Goal: Task Accomplishment & Management: Use online tool/utility

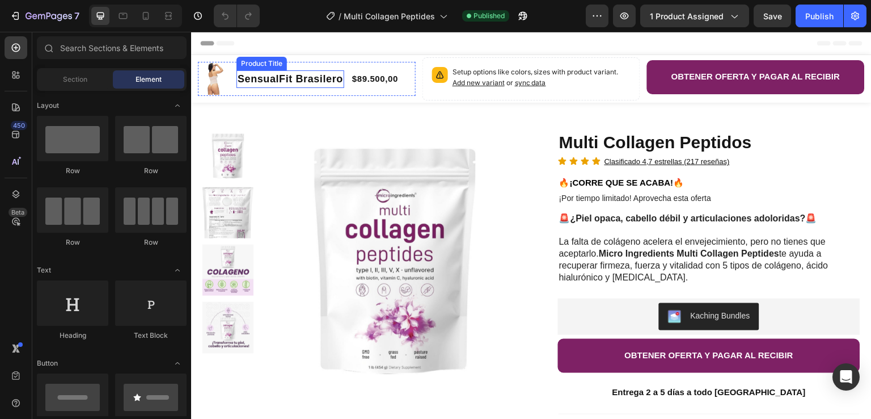
click at [238, 70] on h1 "SensualFit Brasilero" at bounding box center [291, 79] width 108 height 18
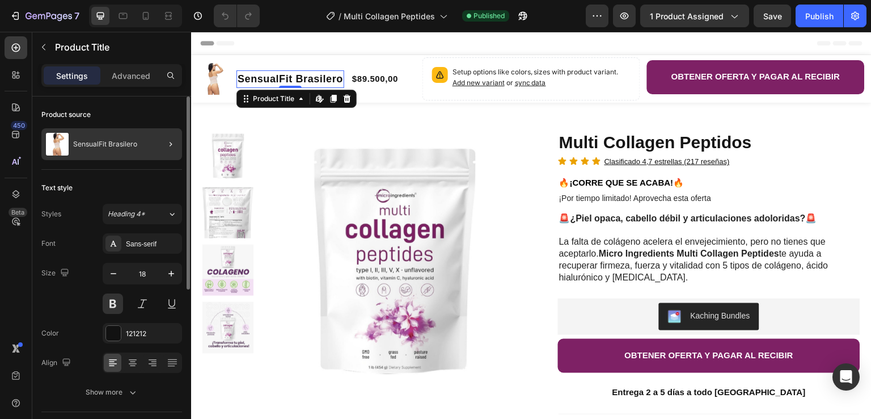
click at [153, 148] on div at bounding box center [166, 144] width 32 height 32
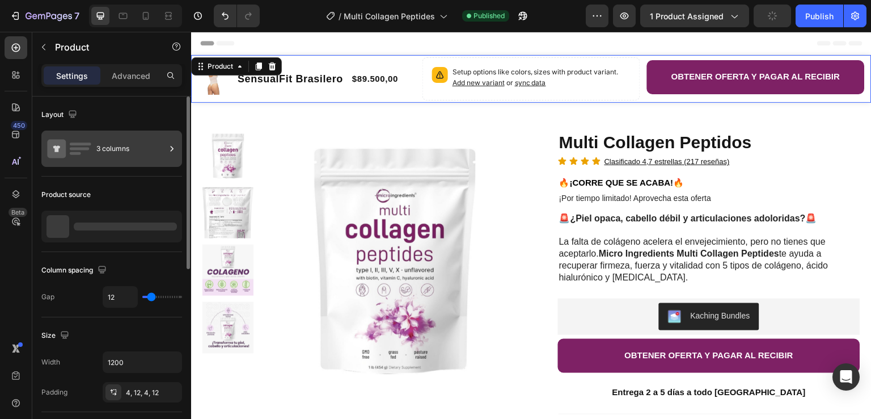
click at [163, 146] on div "3 columns" at bounding box center [130, 149] width 69 height 26
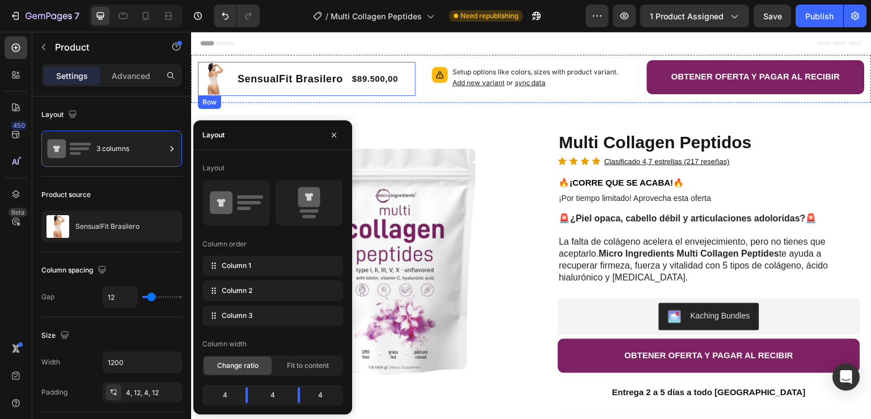
click at [232, 69] on div "Product Images SensualFit Brasilero Product Title $89.500,00 Product Price Prod…" at bounding box center [307, 79] width 218 height 34
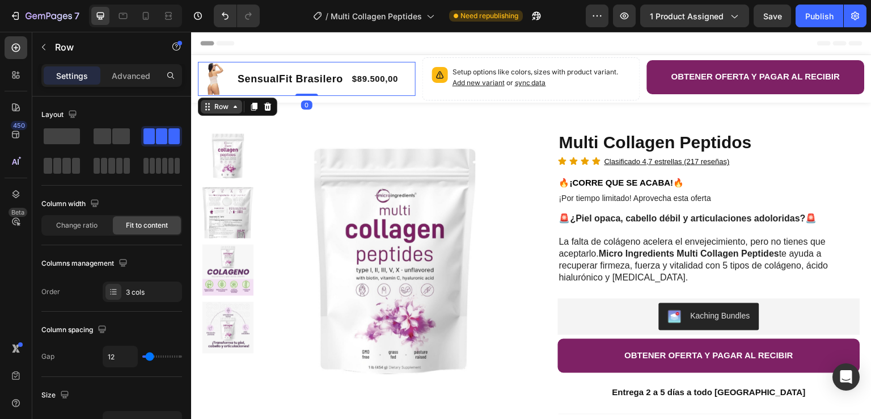
click at [229, 112] on div "Row" at bounding box center [221, 107] width 41 height 14
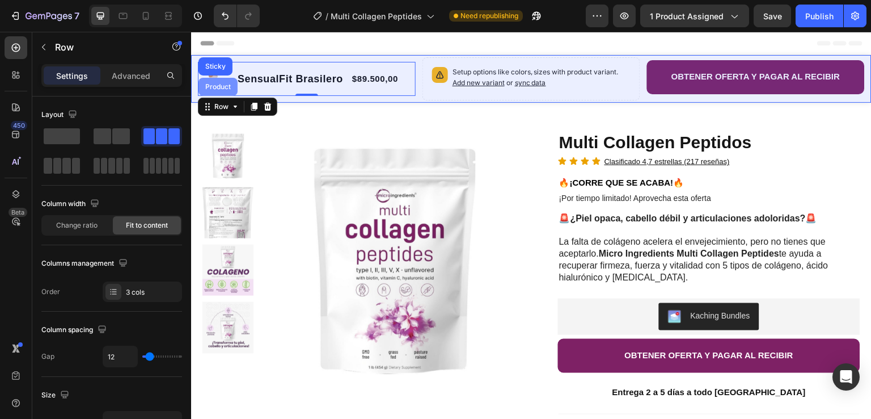
click at [227, 86] on div "Product" at bounding box center [218, 86] width 30 height 7
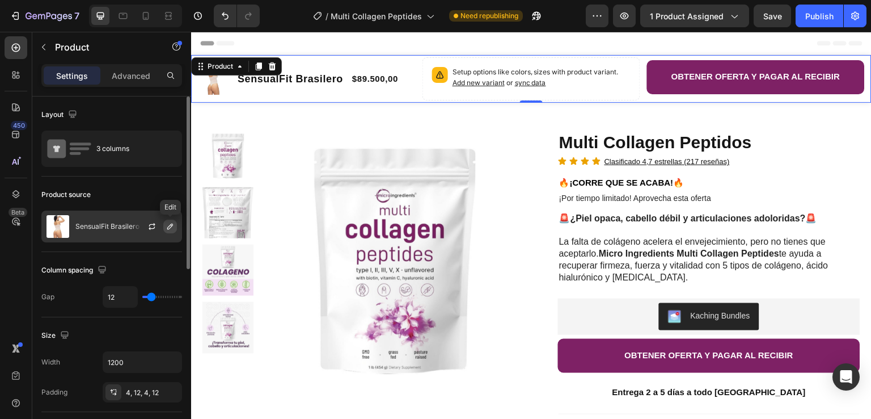
click at [166, 223] on icon "button" at bounding box center [170, 226] width 9 height 9
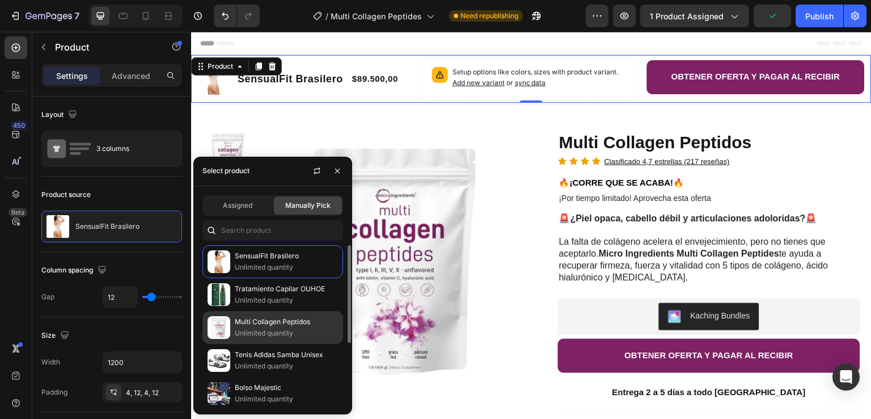
click at [279, 323] on p "Multi Collagen Peptidos" at bounding box center [286, 321] width 103 height 11
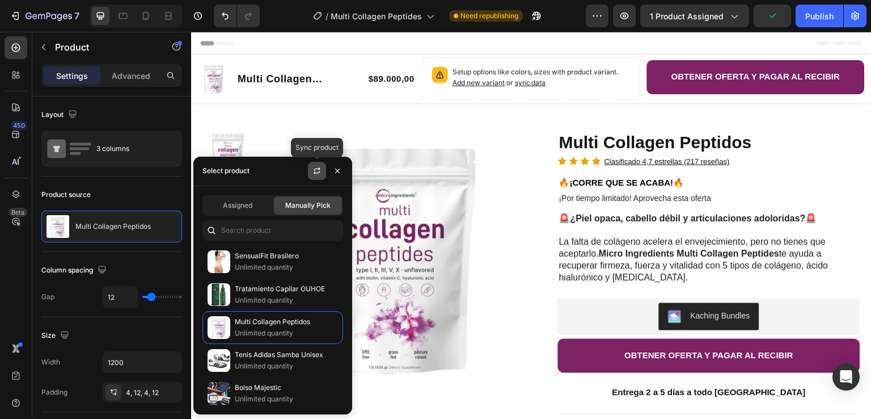
click at [311, 173] on button "button" at bounding box center [317, 171] width 18 height 18
click at [338, 171] on icon "button" at bounding box center [337, 170] width 9 height 9
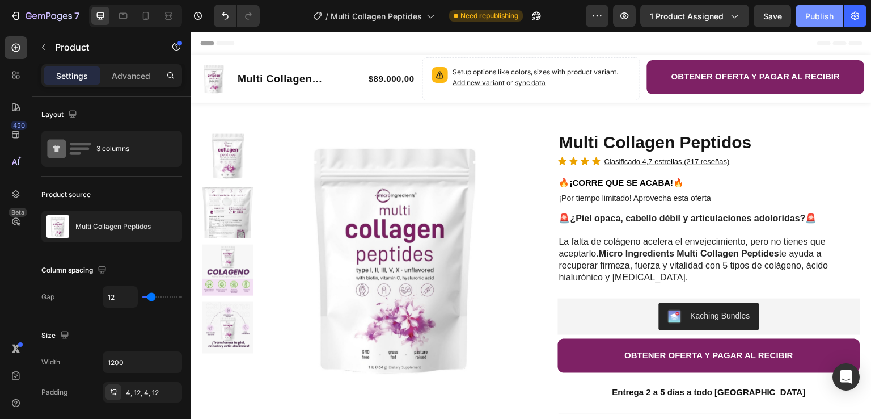
click at [821, 20] on div "Publish" at bounding box center [820, 16] width 28 height 12
